Goal: Understand site structure: Grasp the organization and layout of the website

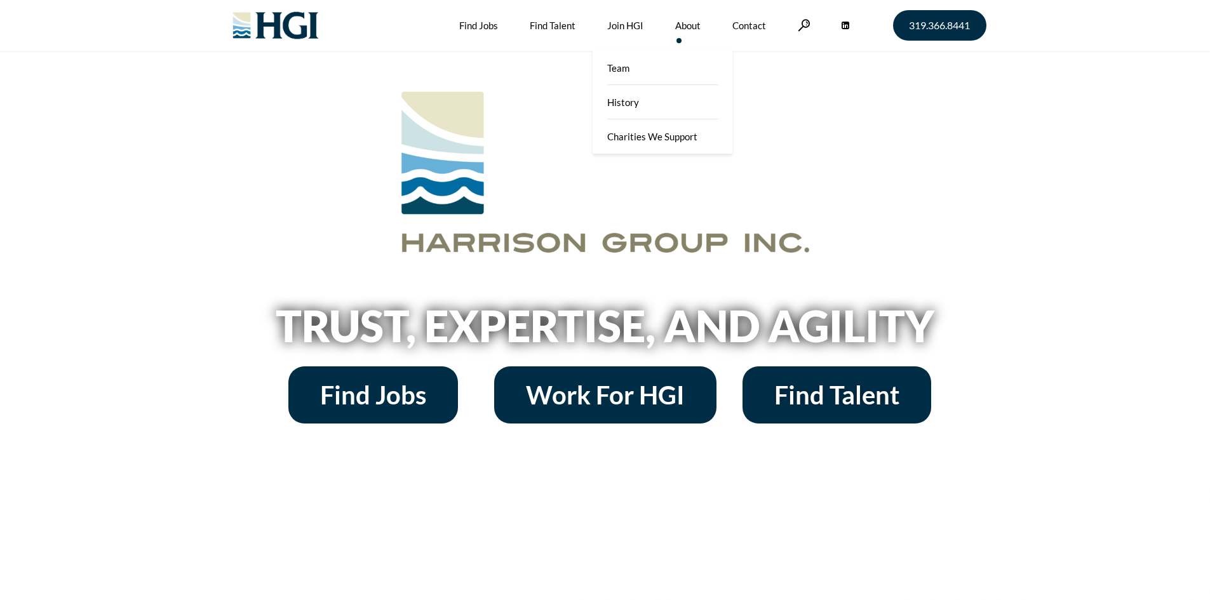
click at [685, 27] on link "About" at bounding box center [687, 25] width 25 height 51
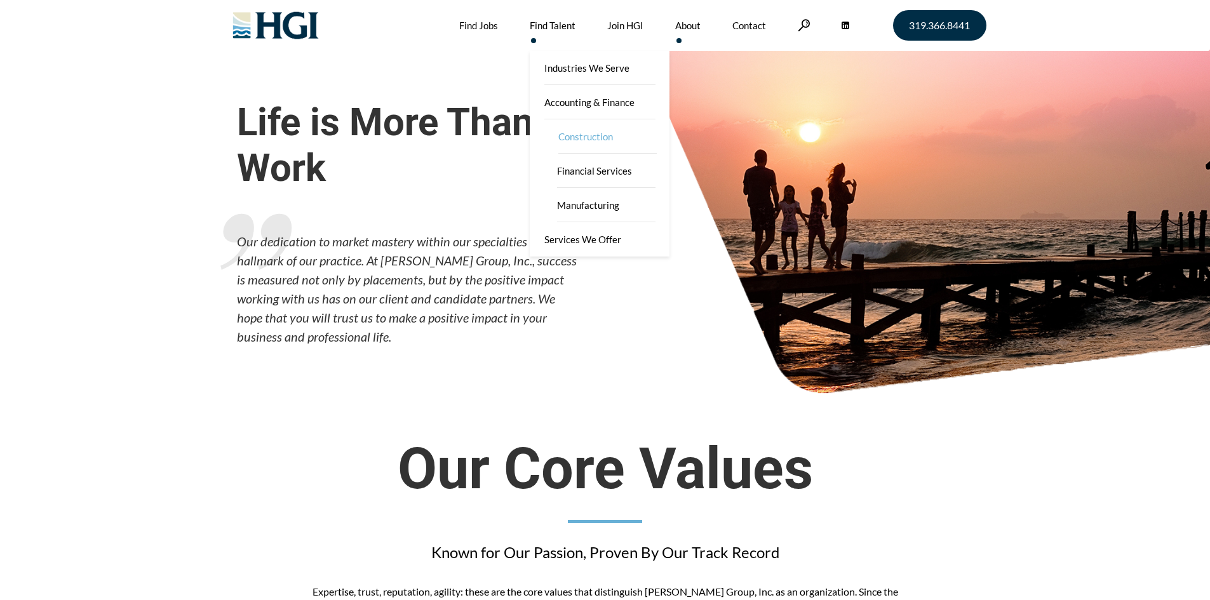
click at [579, 130] on link "Construction" at bounding box center [607, 136] width 127 height 34
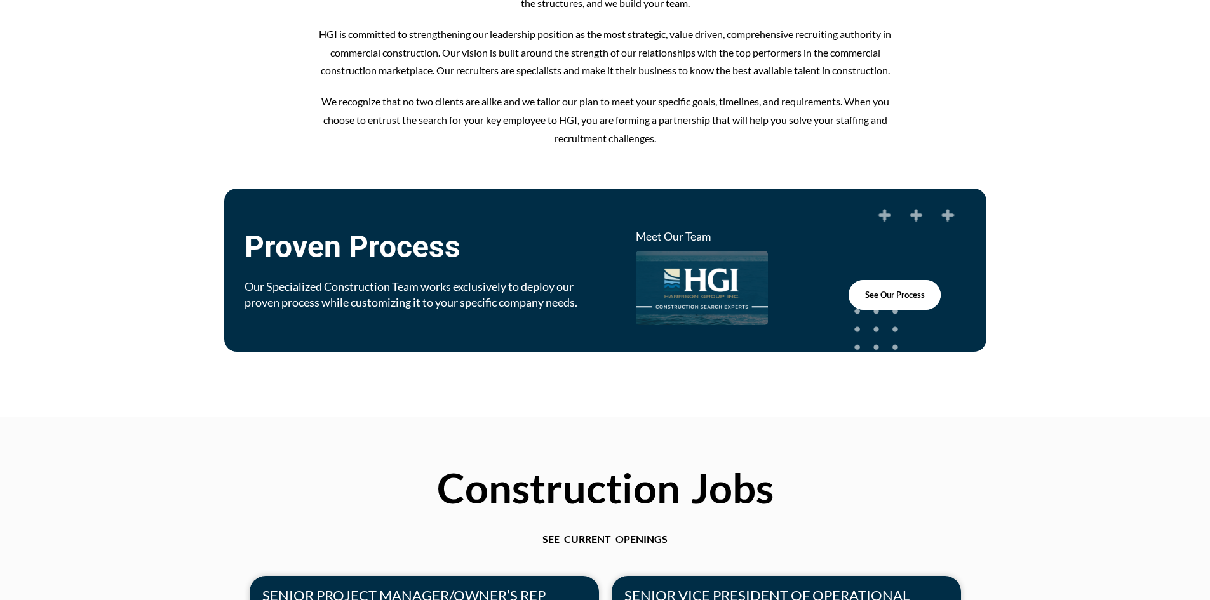
scroll to position [687, 0]
click at [939, 300] on link "See Our Process" at bounding box center [895, 294] width 92 height 30
